Goal: Task Accomplishment & Management: Manage account settings

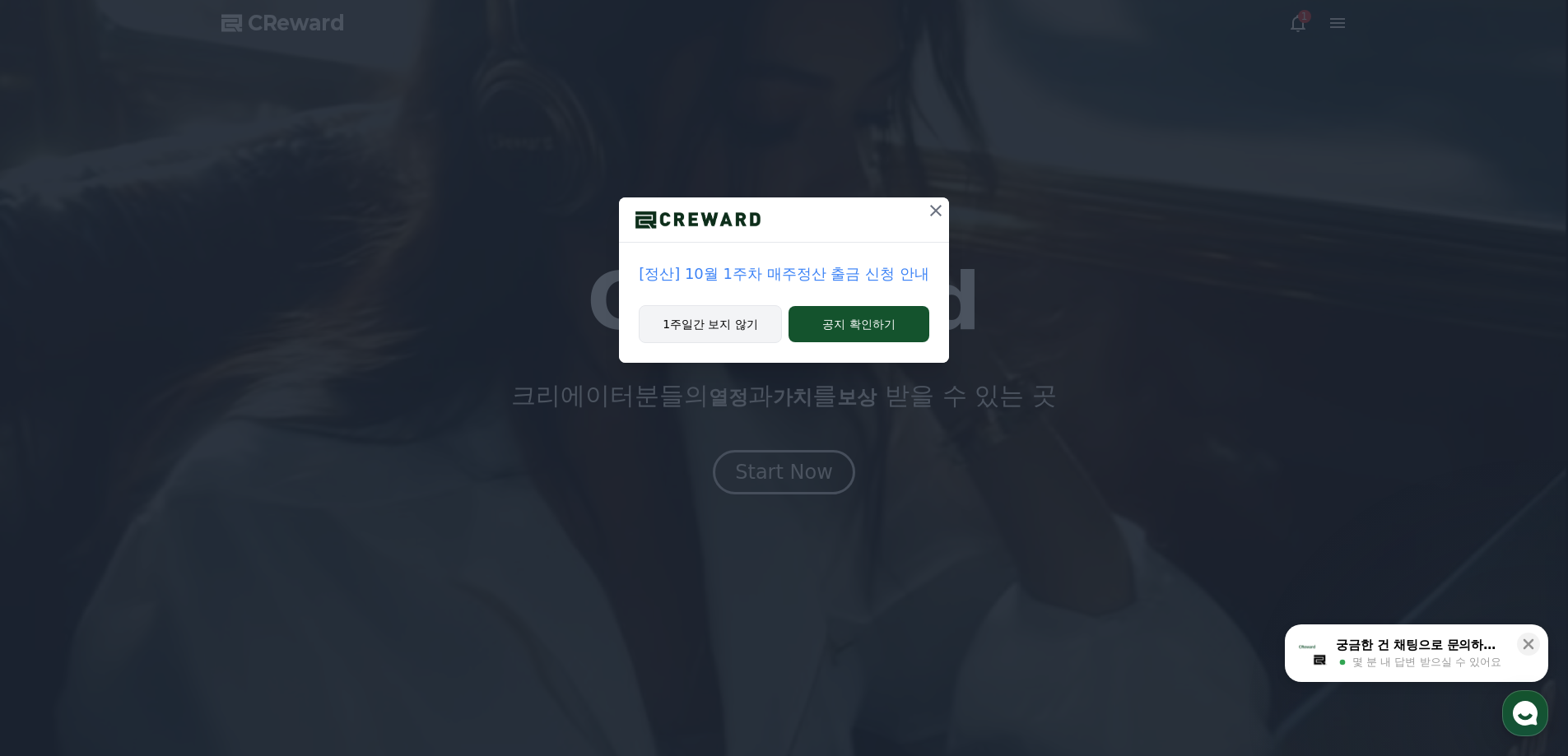
click at [711, 318] on button "1주일간 보지 않기" at bounding box center [710, 323] width 144 height 38
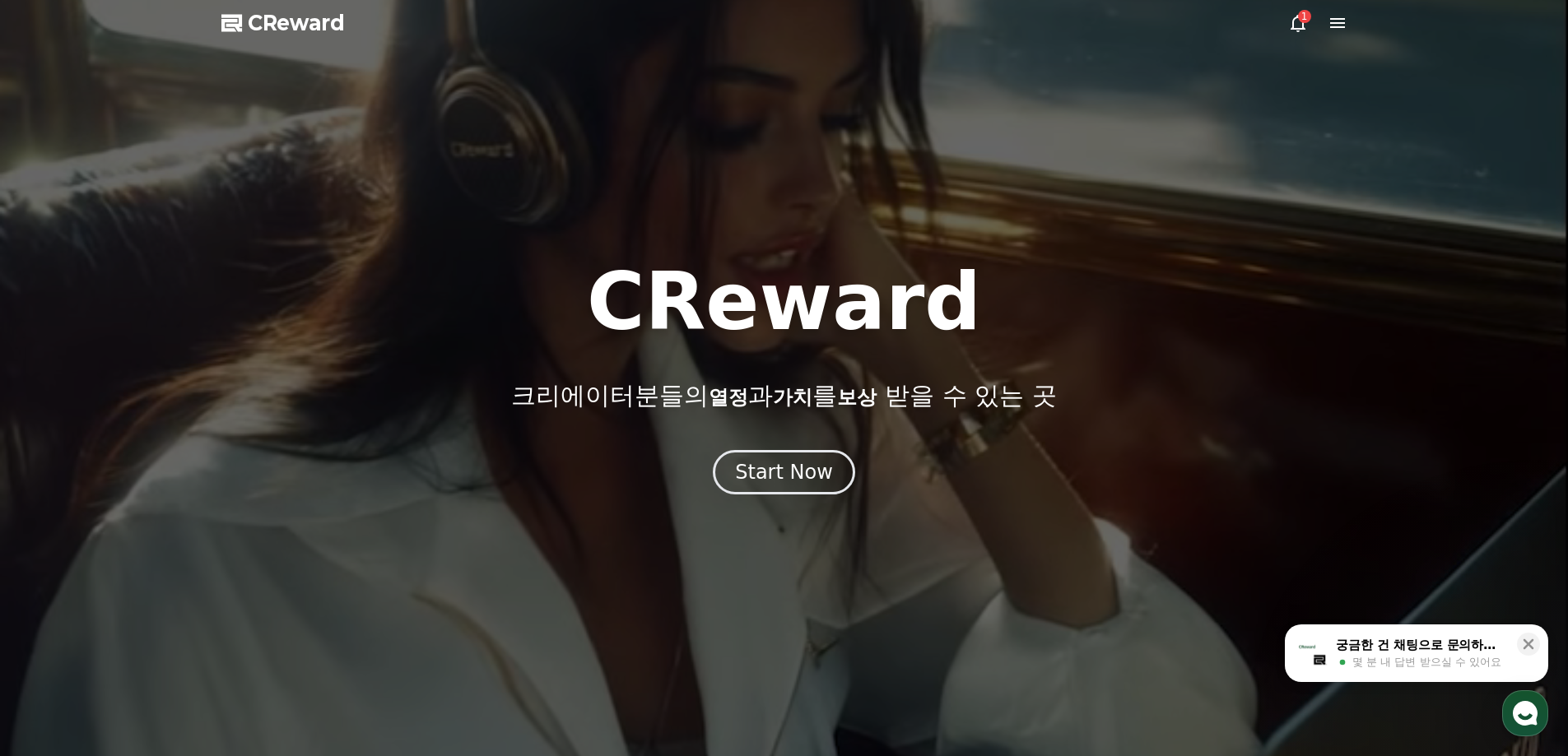
click at [1299, 28] on icon at bounding box center [1298, 23] width 15 height 17
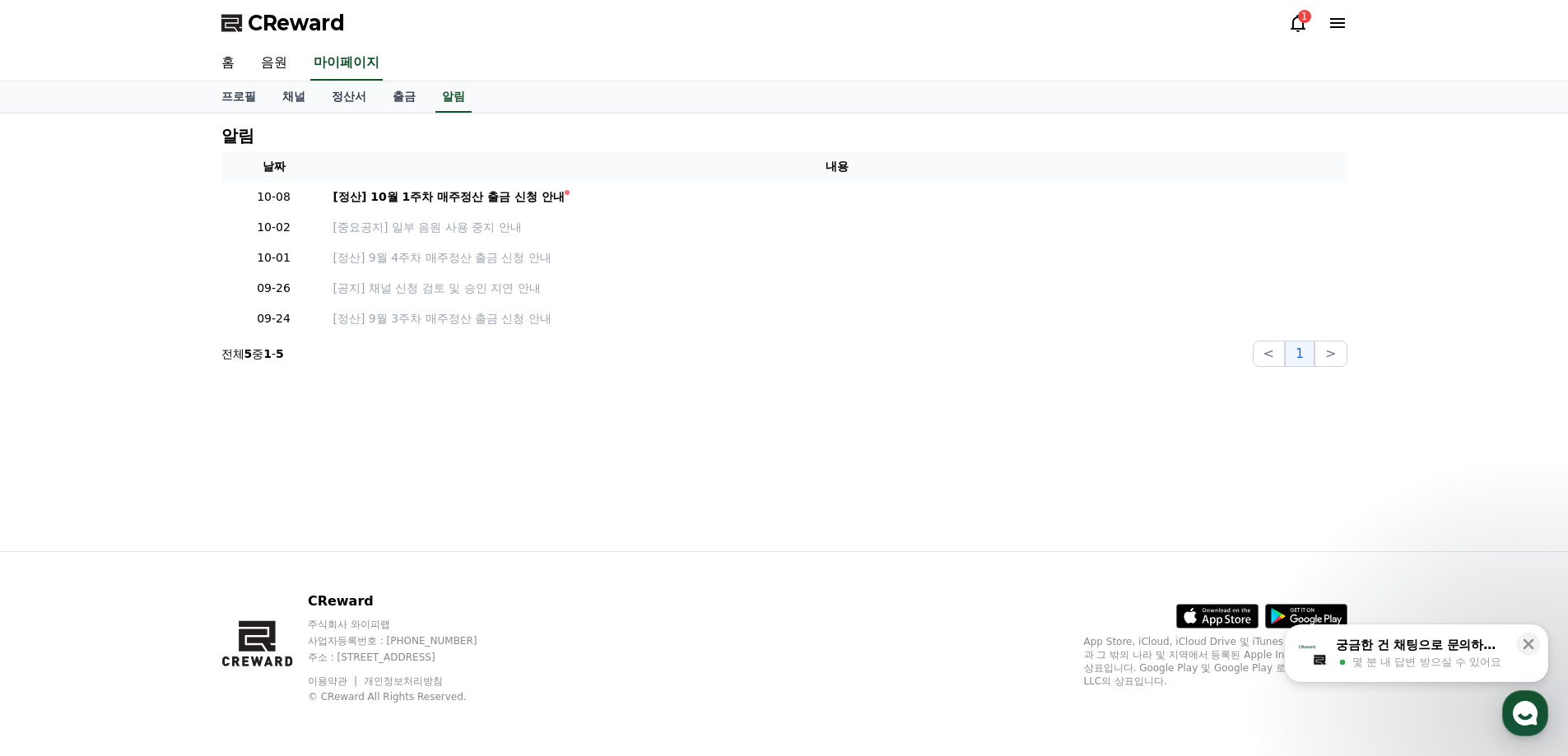
click at [1299, 28] on icon at bounding box center [1298, 23] width 15 height 17
click at [347, 72] on link "마이페이지" at bounding box center [347, 63] width 73 height 35
select select "**********"
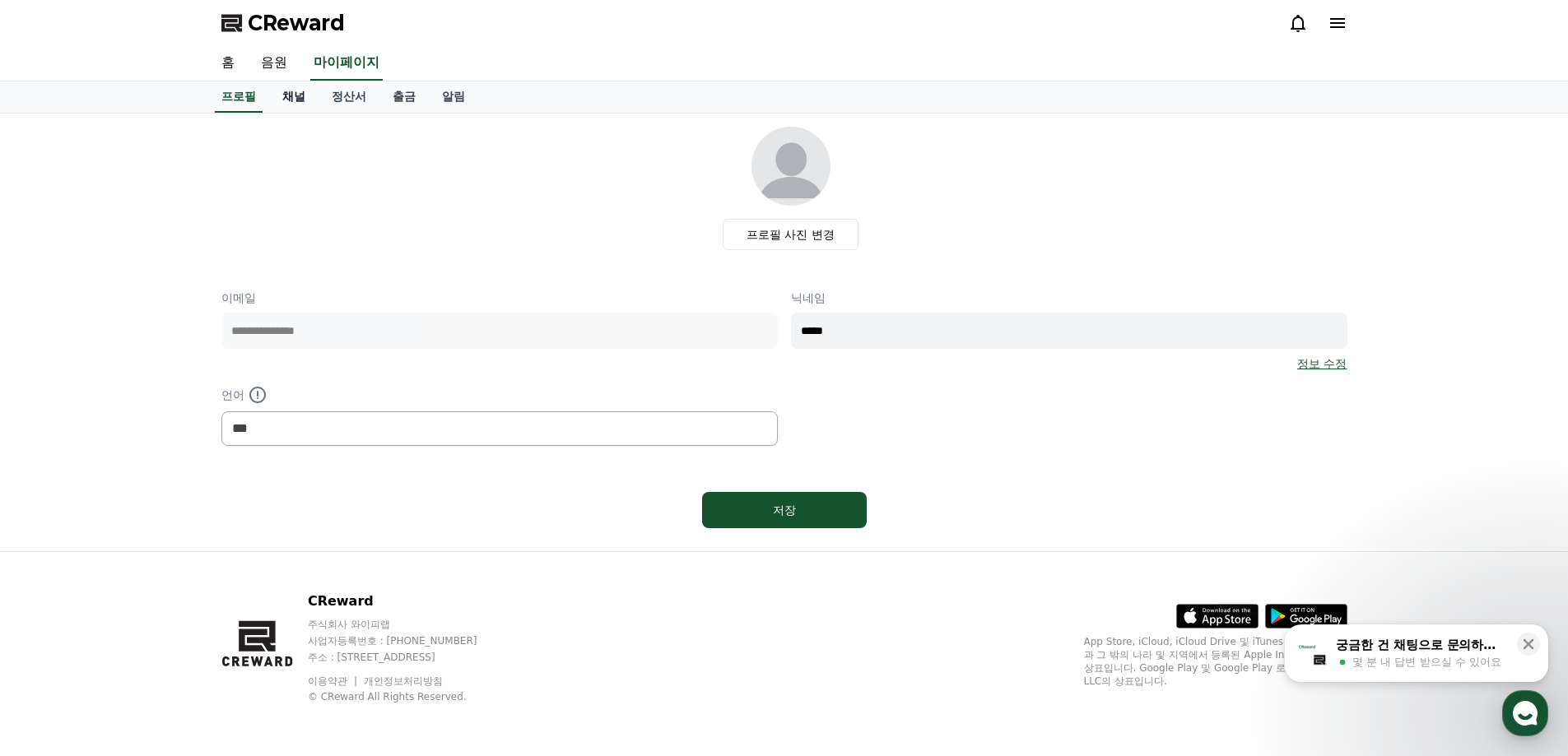
click at [296, 91] on link "채널" at bounding box center [294, 97] width 50 height 31
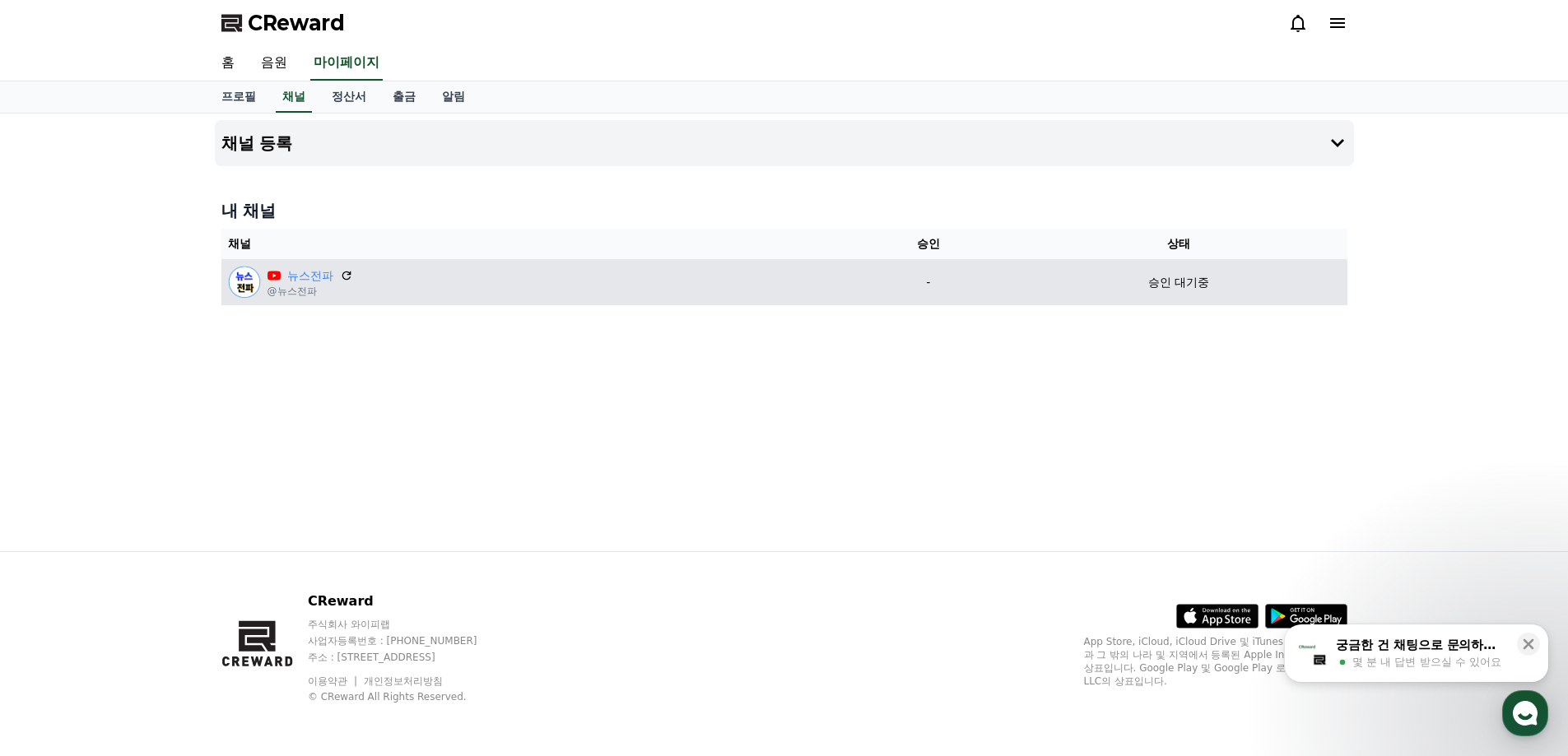
click at [502, 290] on div "뉴스전파 @뉴스전파" at bounding box center [534, 282] width 612 height 33
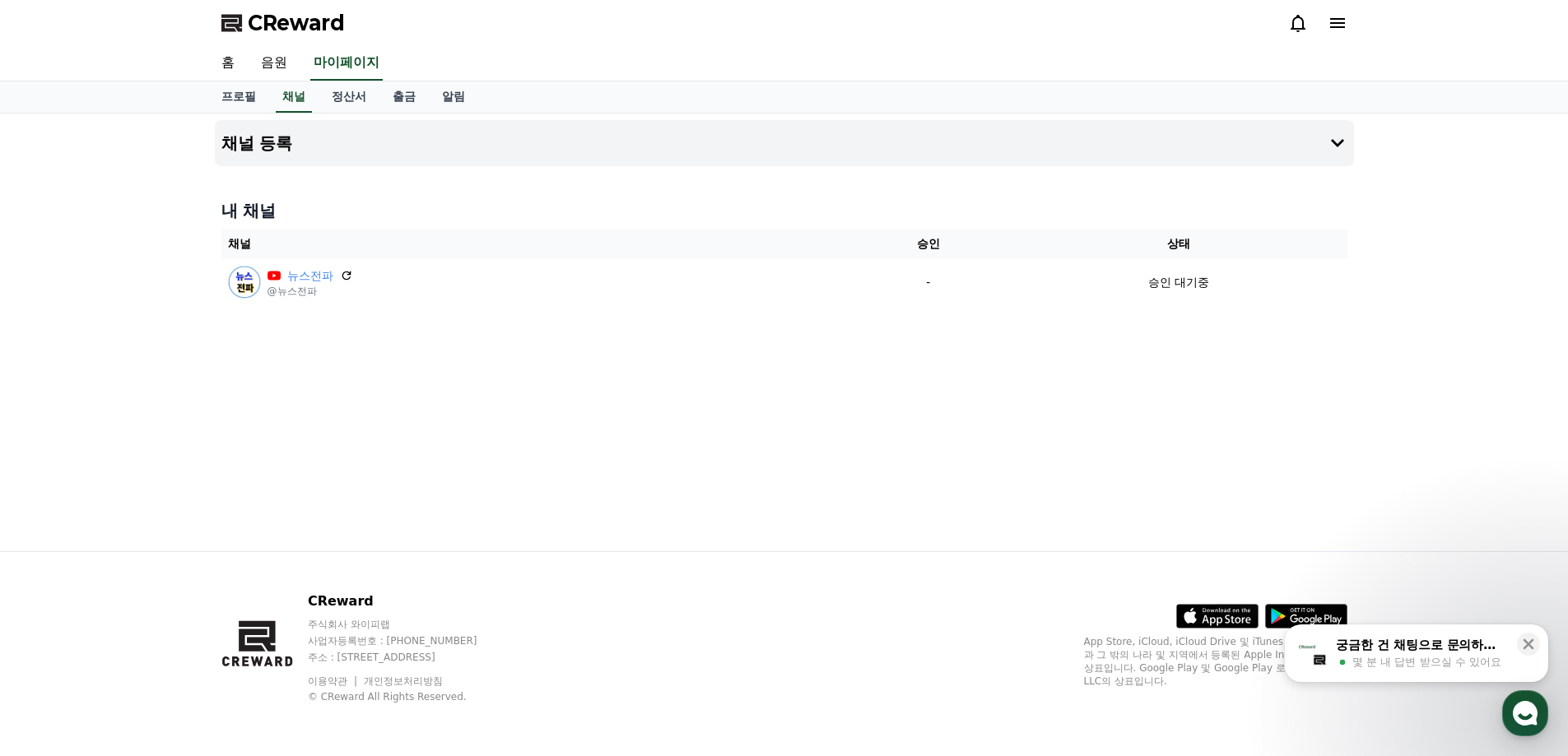
drag, startPoint x: 502, startPoint y: 290, endPoint x: 377, endPoint y: 388, distance: 158.8
click at [377, 388] on div "채널 등록 내 채널 채널 승인 상태 뉴스전파 @뉴스전파 - 승인 대기중" at bounding box center [784, 332] width 1152 height 438
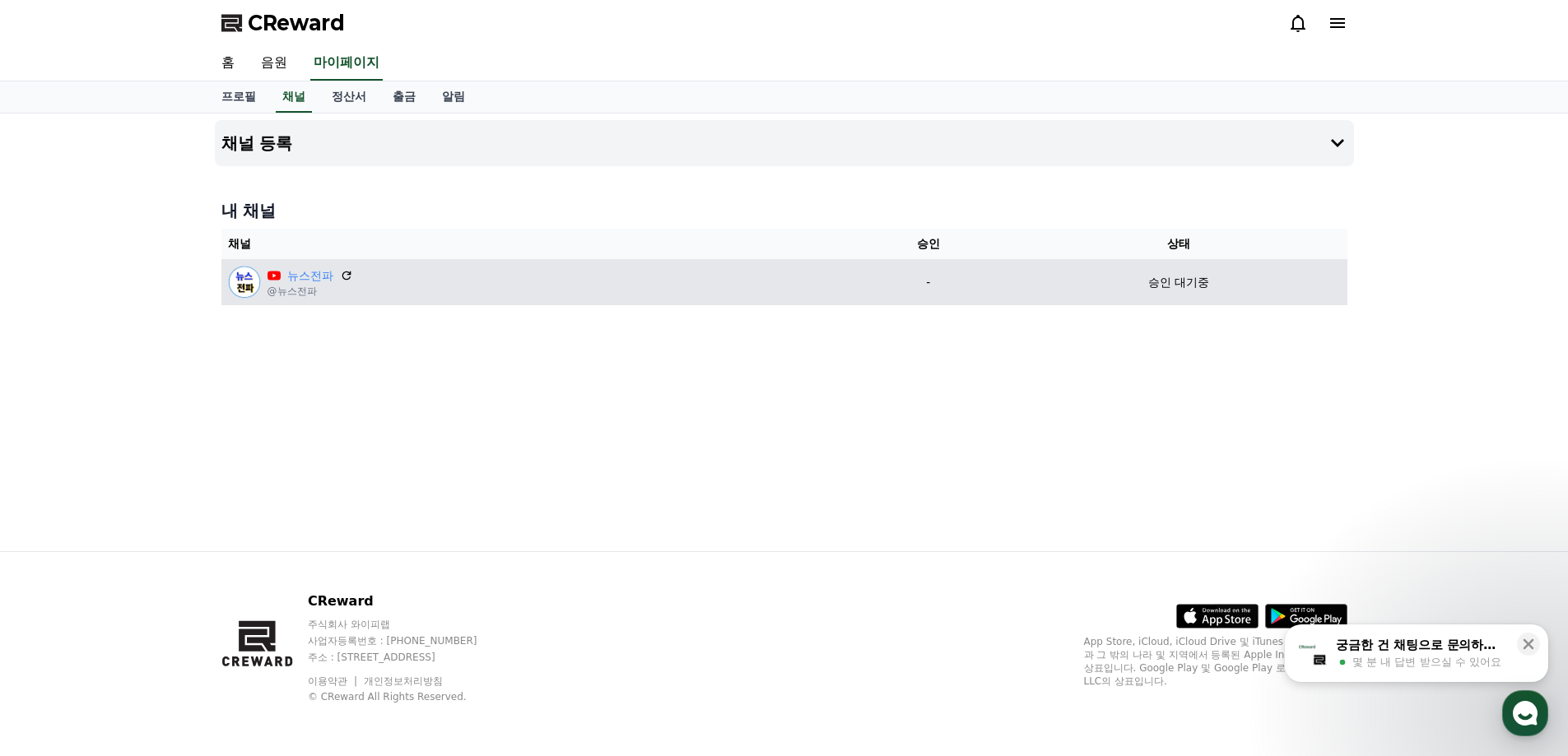
click at [241, 284] on img at bounding box center [244, 282] width 33 height 33
click at [926, 282] on p "-" at bounding box center [928, 282] width 151 height 17
click at [1128, 279] on div "승인 대기중" at bounding box center [1178, 282] width 324 height 17
